Goal: Task Accomplishment & Management: Complete application form

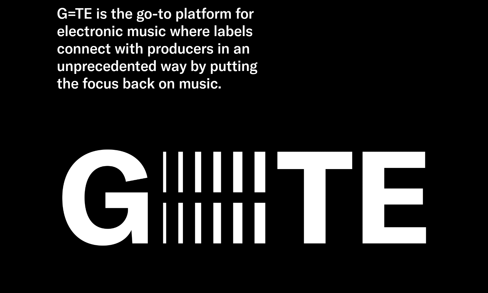
click at [161, 39] on h2 "G=TE is the go-to platform for electronic music where labels connect with produ…" at bounding box center [166, 48] width 219 height 87
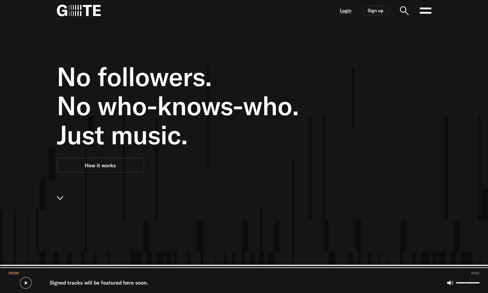
click at [346, 12] on link "Login" at bounding box center [345, 10] width 11 height 5
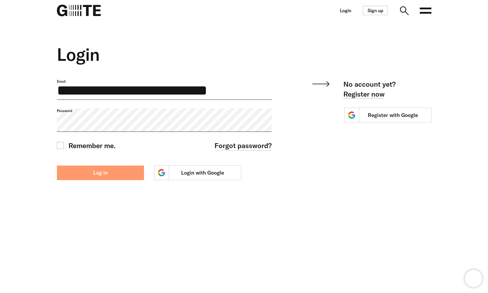
click at [104, 178] on button "Log in" at bounding box center [100, 172] width 87 height 15
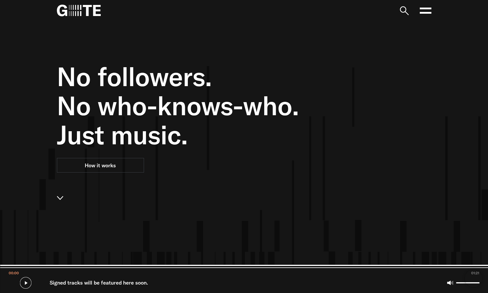
click at [421, 12] on icon at bounding box center [426, 11] width 12 height 12
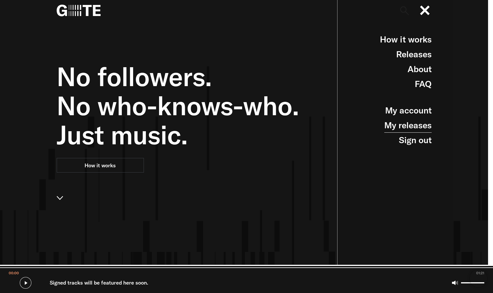
click at [417, 130] on link "My releases" at bounding box center [407, 125] width 47 height 15
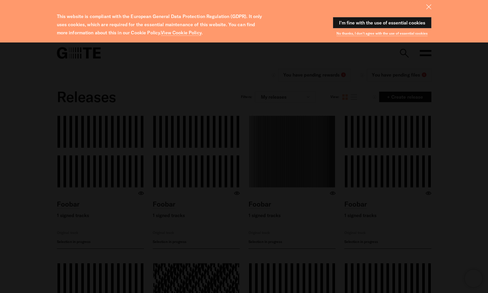
click at [432, 5] on div at bounding box center [244, 6] width 418 height 11
click at [429, 7] on icon at bounding box center [429, 6] width 5 height 5
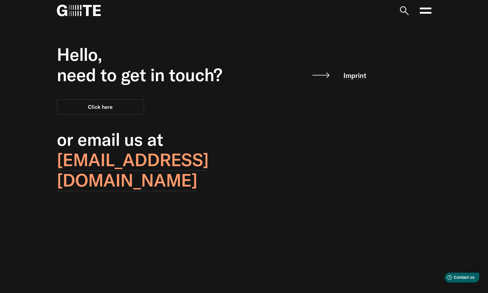
click at [424, 12] on icon at bounding box center [426, 11] width 12 height 12
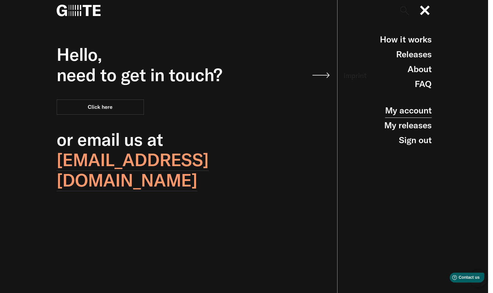
click at [418, 111] on link "My account" at bounding box center [408, 110] width 46 height 15
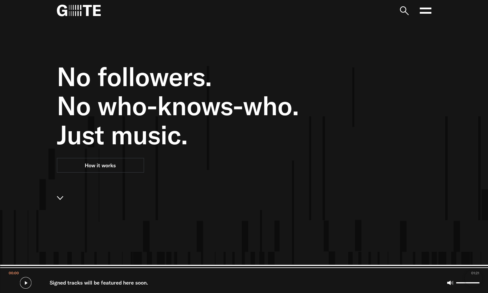
click at [421, 12] on icon at bounding box center [426, 11] width 12 height 12
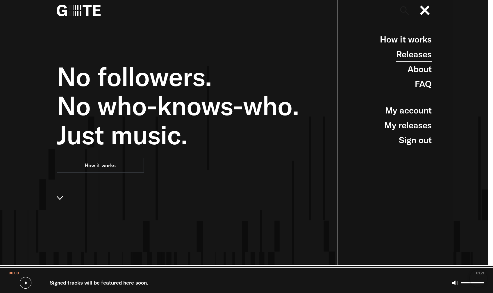
click at [417, 55] on link "Releases" at bounding box center [413, 54] width 35 height 15
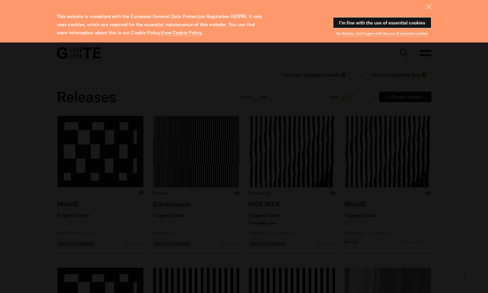
click at [395, 19] on button "I'm fine with the use of essential cookies" at bounding box center [382, 22] width 99 height 11
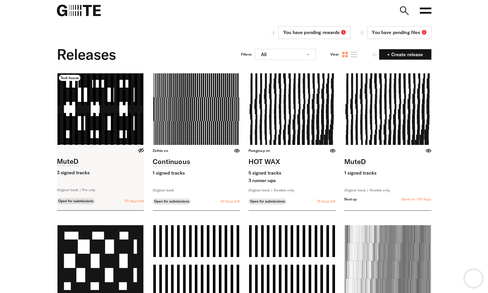
click at [118, 180] on link at bounding box center [100, 141] width 87 height 137
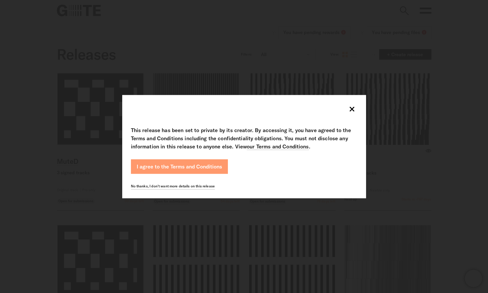
click at [201, 170] on button "I agree to the Terms and Conditions" at bounding box center [179, 166] width 97 height 15
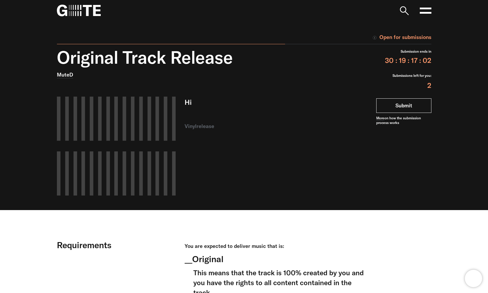
click at [405, 103] on link "Submit" at bounding box center [404, 105] width 55 height 15
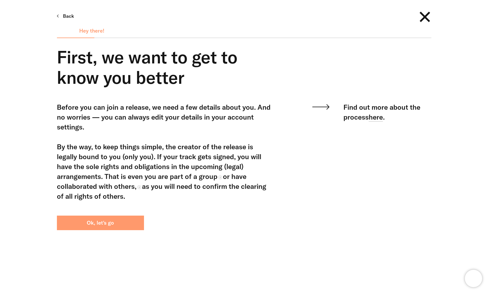
click at [141, 229] on button "Ok, let's go" at bounding box center [100, 222] width 87 height 15
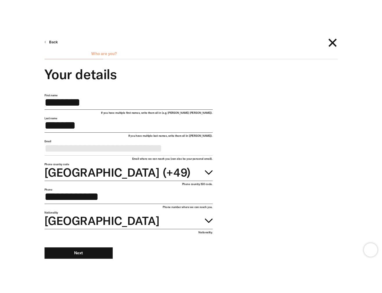
scroll to position [5, 0]
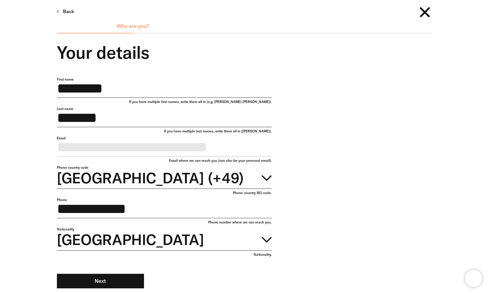
click at [365, 192] on div "**********" at bounding box center [240, 189] width 384 height 225
click at [256, 197] on div "Phone country ISO code." at bounding box center [164, 193] width 215 height 7
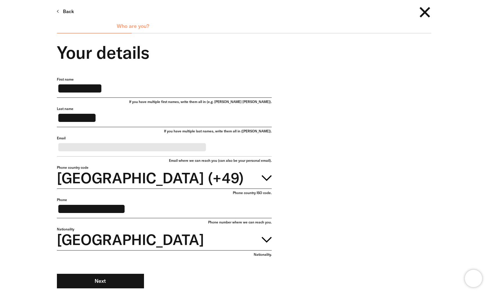
click at [266, 197] on div "Phone country ISO code." at bounding box center [164, 193] width 215 height 7
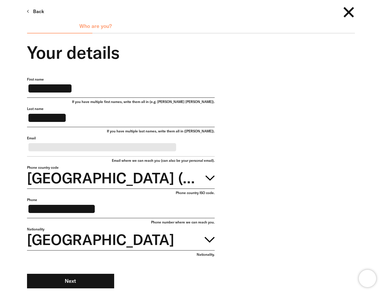
click at [196, 197] on div "Phone country ISO code." at bounding box center [121, 193] width 188 height 7
click at [210, 259] on div "Nationality." at bounding box center [121, 255] width 188 height 7
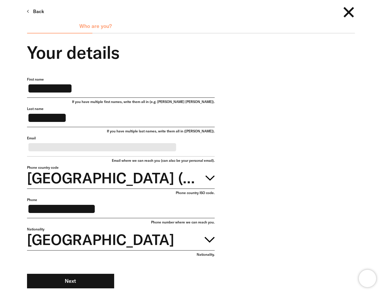
click at [210, 259] on div "Nationality." at bounding box center [121, 255] width 188 height 7
click at [204, 197] on div "Phone country ISO code." at bounding box center [121, 193] width 188 height 7
click at [209, 259] on div "Nationality." at bounding box center [121, 255] width 188 height 7
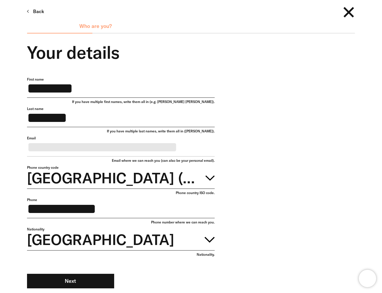
click at [209, 259] on div "Nationality." at bounding box center [121, 255] width 188 height 7
click at [254, 261] on div "**********" at bounding box center [186, 189] width 337 height 225
click at [204, 189] on button "Germany (+49)" at bounding box center [121, 177] width 188 height 24
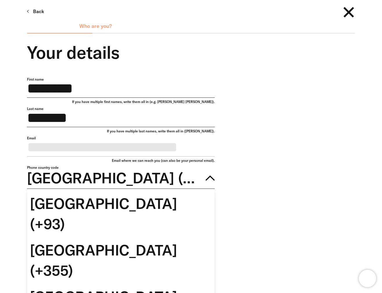
click at [248, 190] on div "**********" at bounding box center [186, 189] width 337 height 225
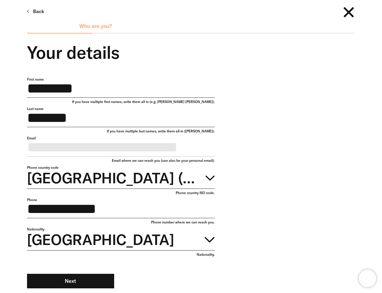
click at [246, 192] on div "**********" at bounding box center [186, 189] width 337 height 225
click at [281, 140] on div "**********" at bounding box center [186, 189] width 337 height 225
